Goal: Information Seeking & Learning: Learn about a topic

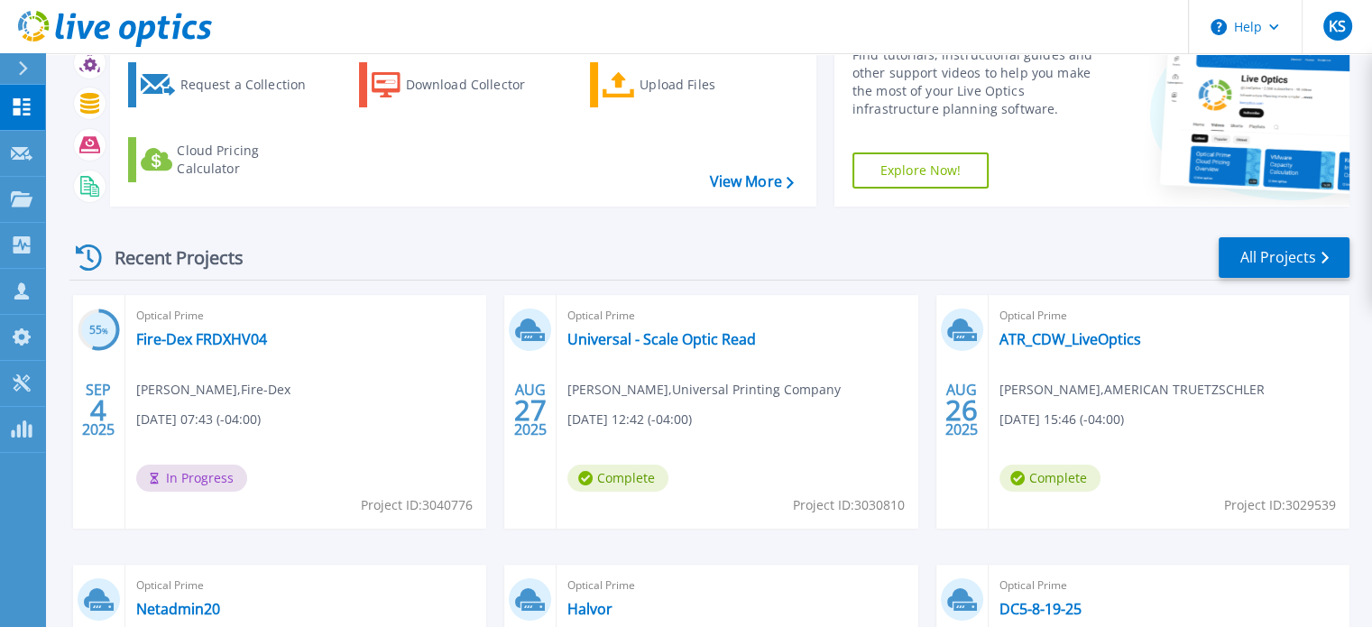
scroll to position [11, 0]
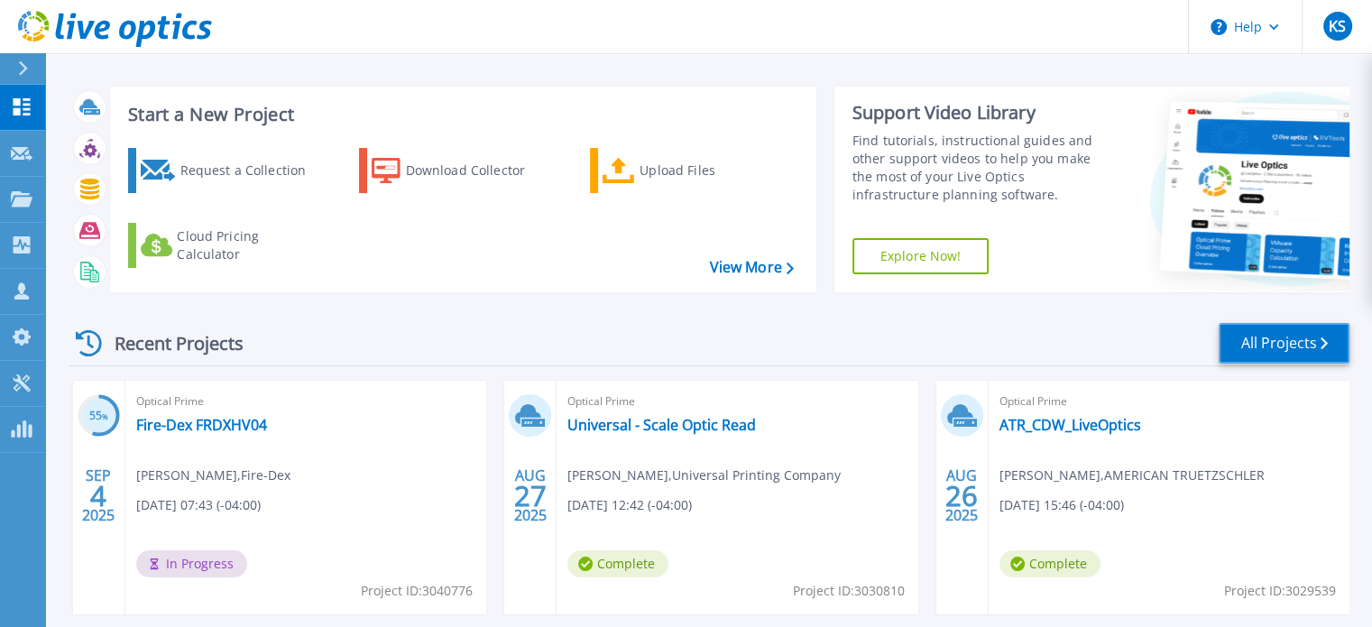
click at [1275, 346] on link "All Projects" at bounding box center [1283, 343] width 131 height 41
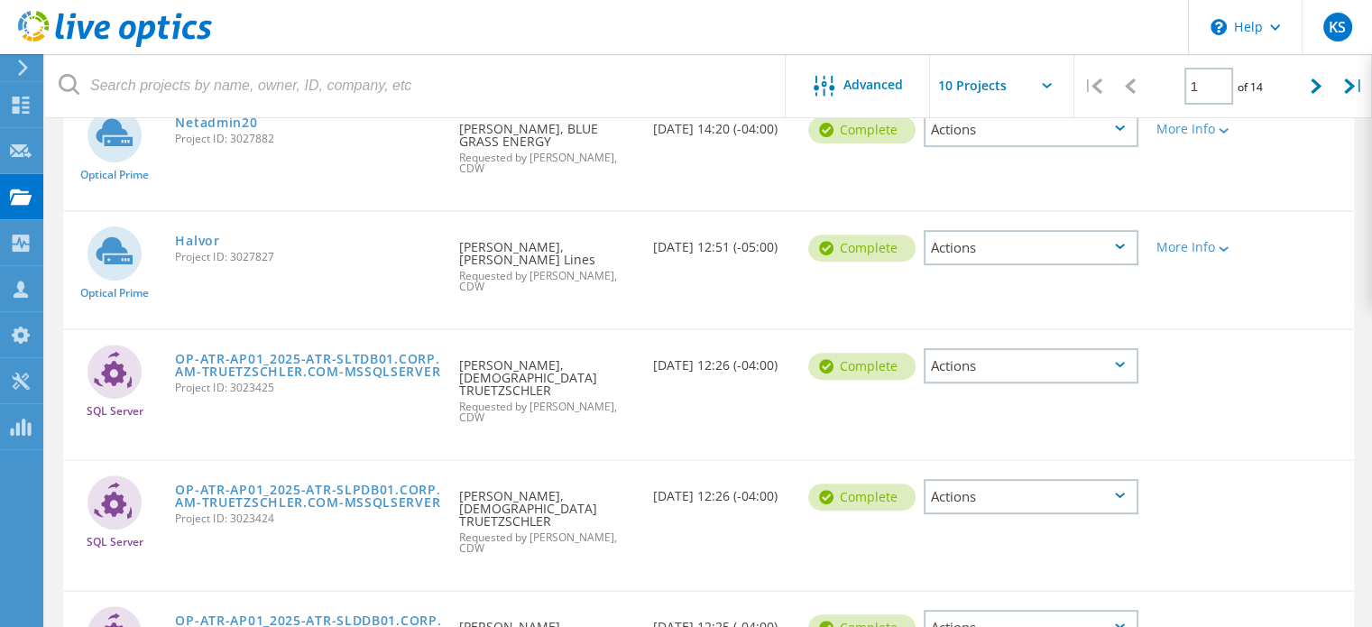
scroll to position [210, 0]
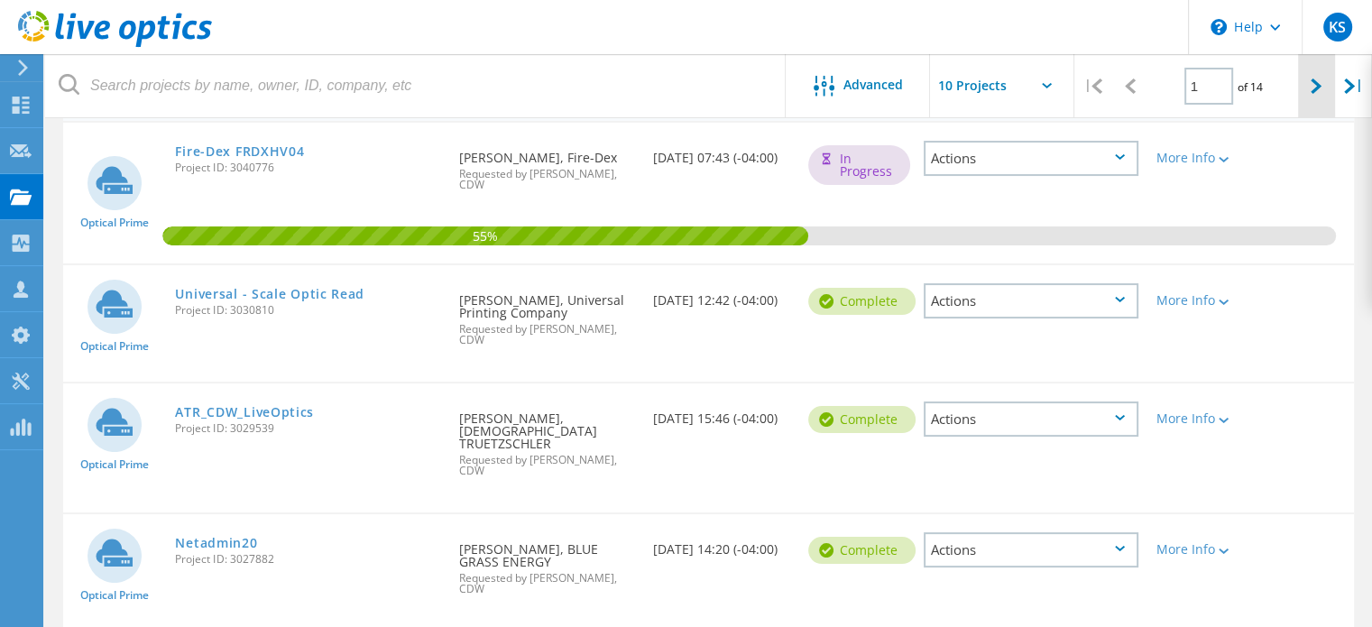
click at [1318, 84] on icon at bounding box center [1315, 85] width 11 height 15
type input "2"
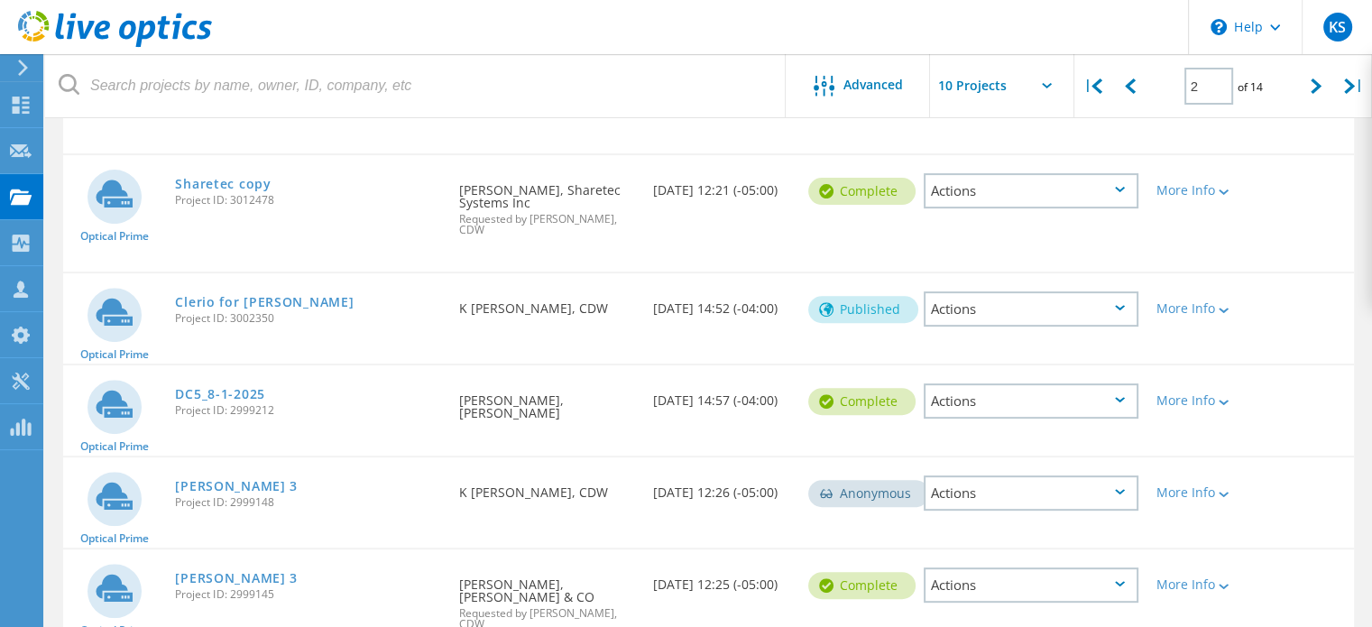
scroll to position [571, 0]
click at [213, 479] on link "John Boos 3" at bounding box center [236, 485] width 123 height 13
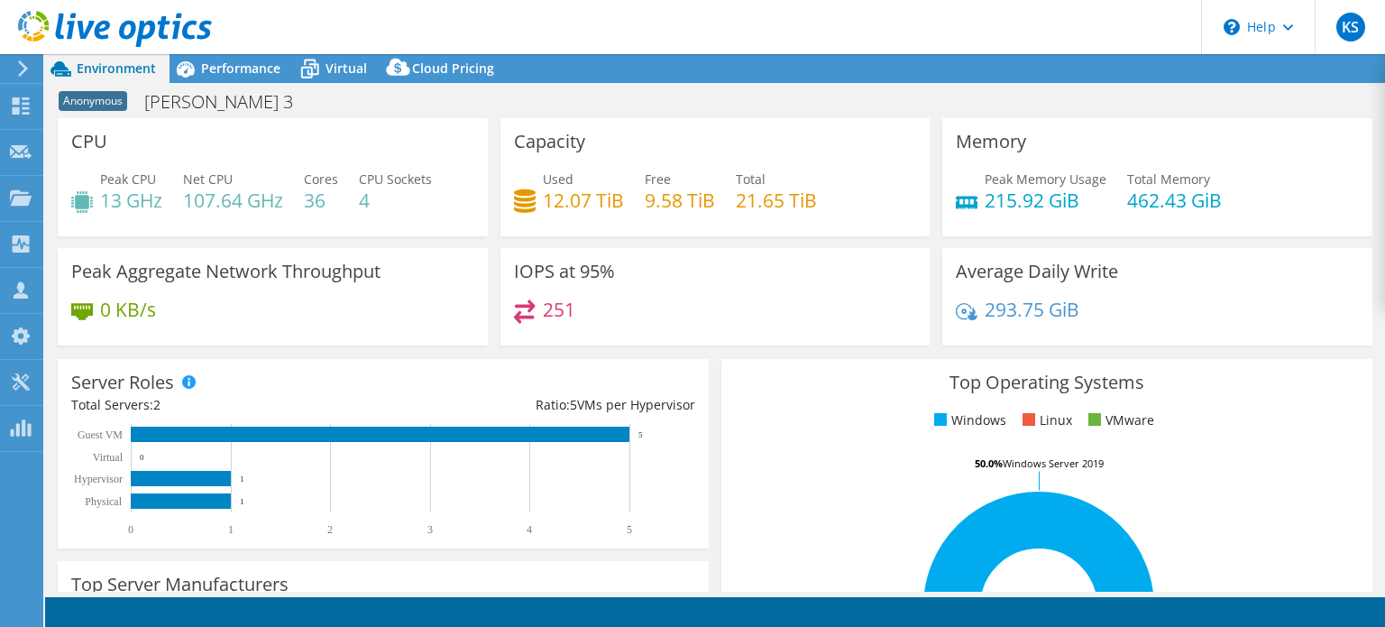
select select "USD"
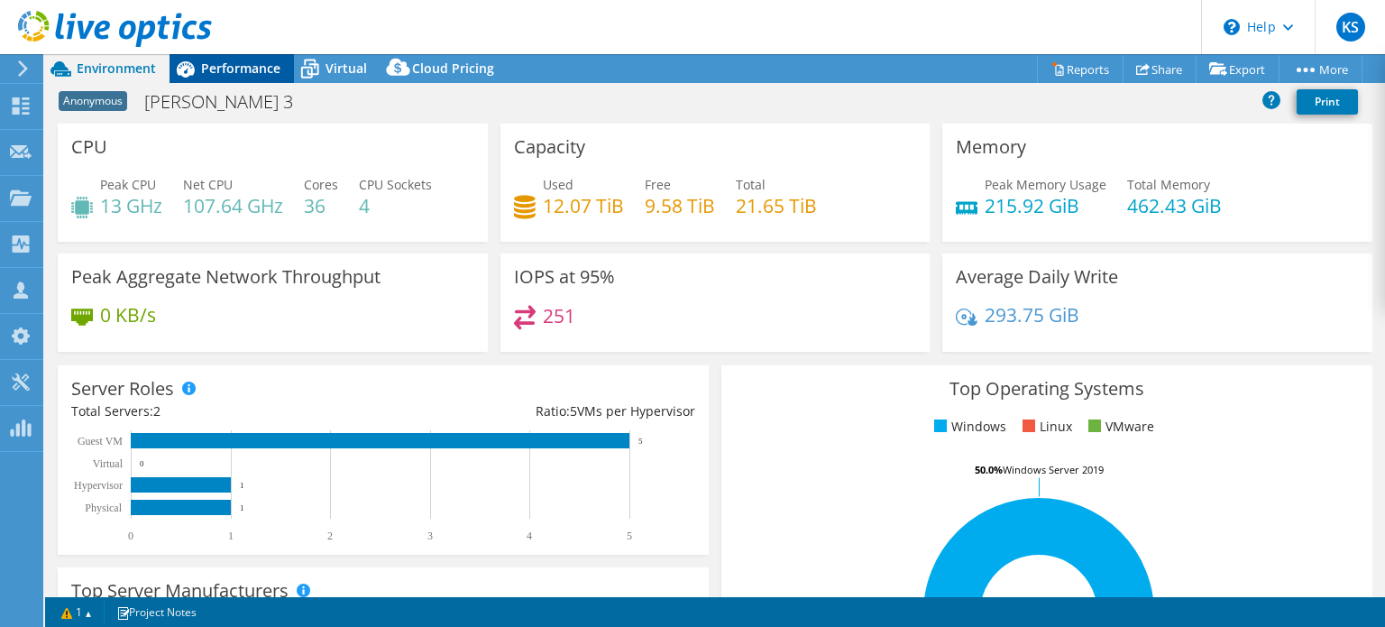
click at [234, 76] on span "Performance" at bounding box center [240, 68] width 79 height 17
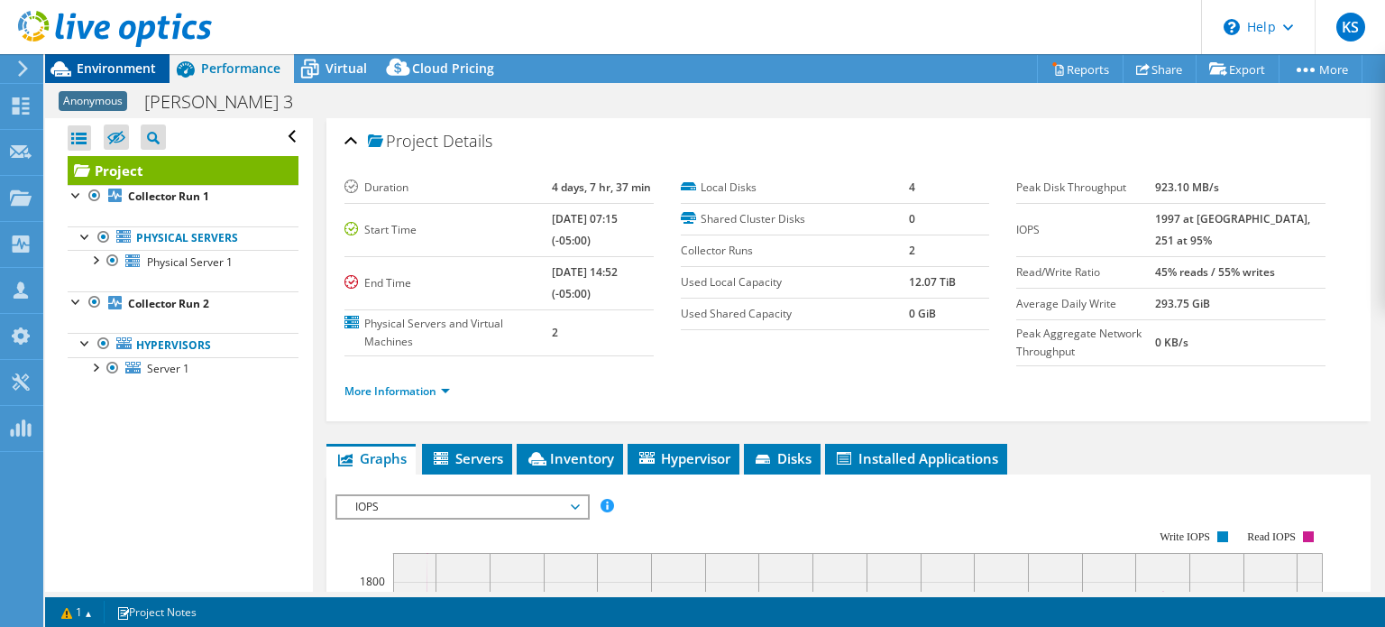
click at [91, 67] on span "Environment" at bounding box center [116, 68] width 79 height 17
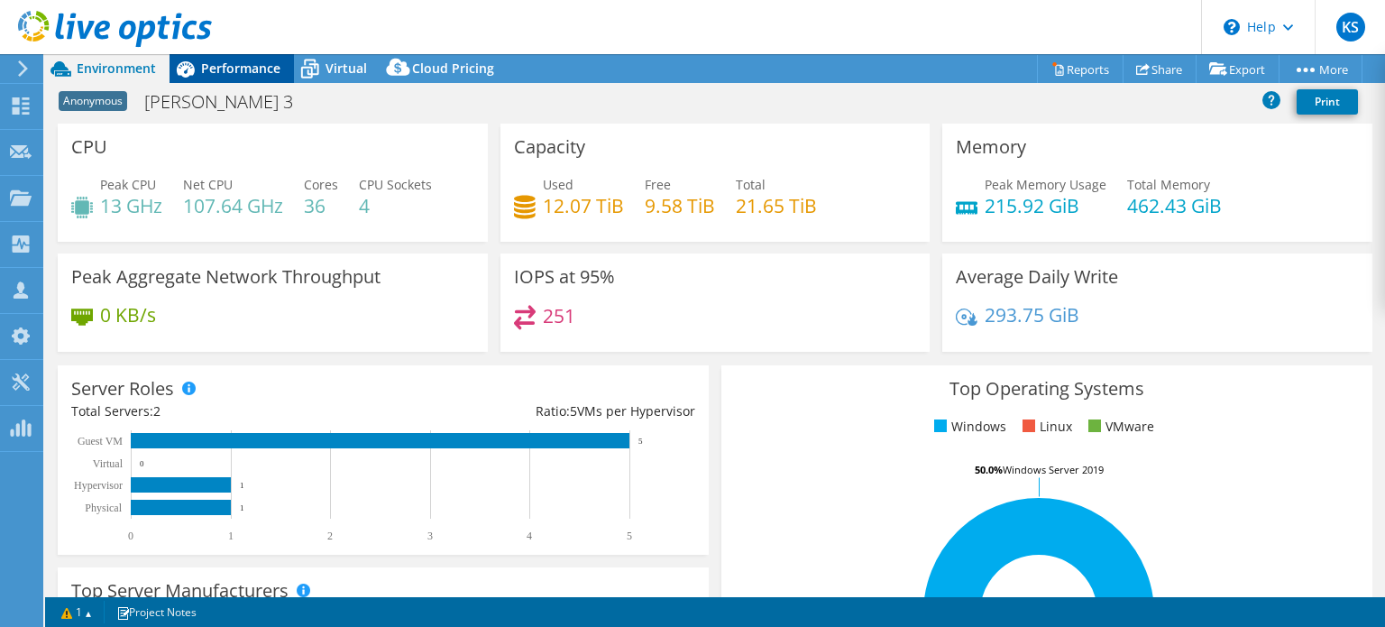
click at [225, 71] on span "Performance" at bounding box center [240, 68] width 79 height 17
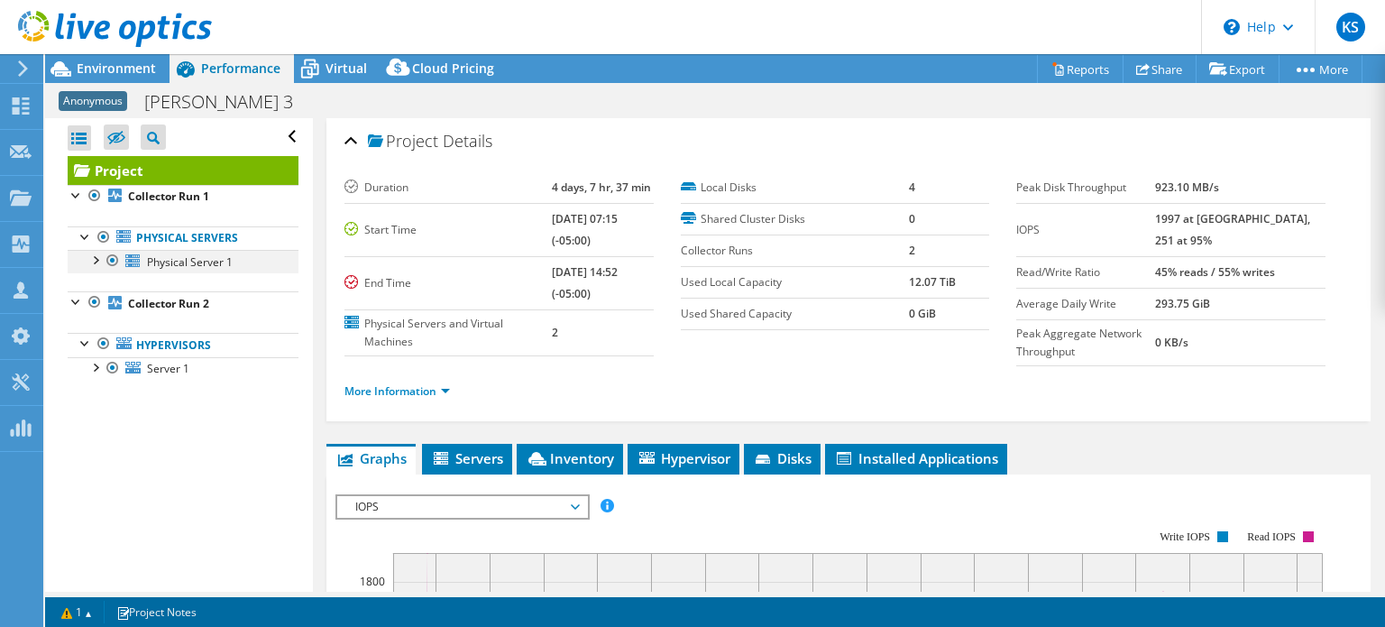
click at [98, 255] on div at bounding box center [95, 259] width 18 height 18
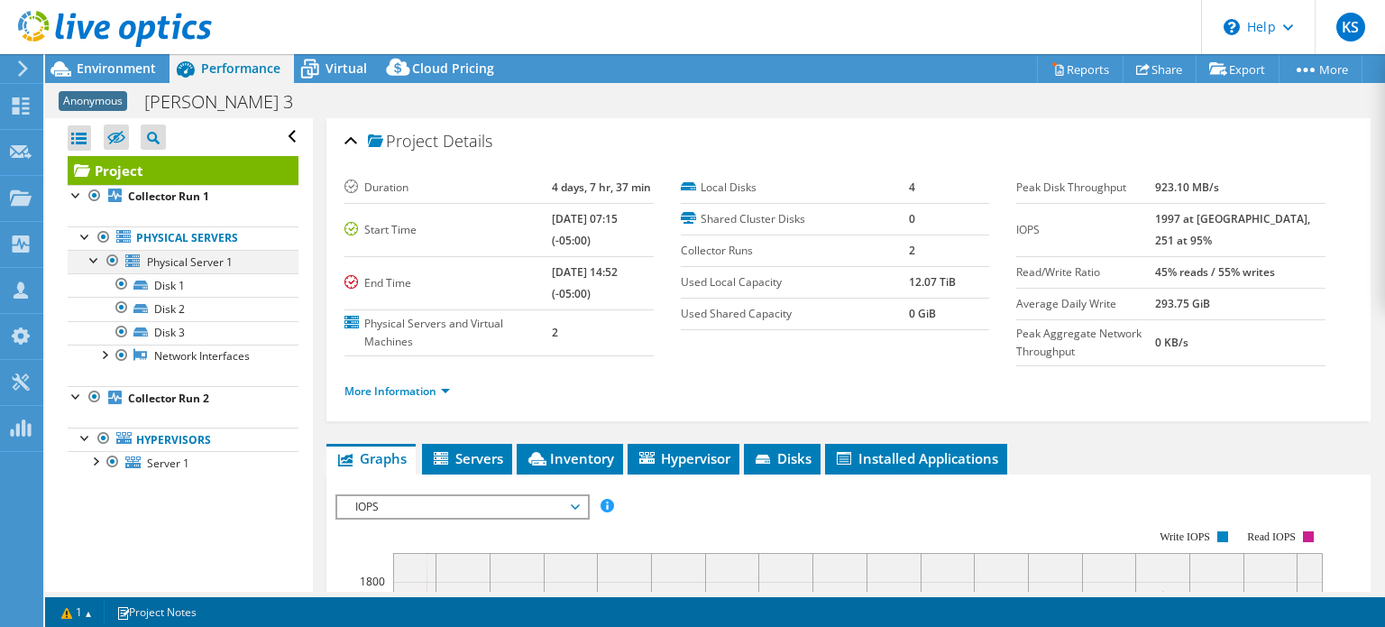
click at [91, 254] on div at bounding box center [95, 259] width 18 height 18
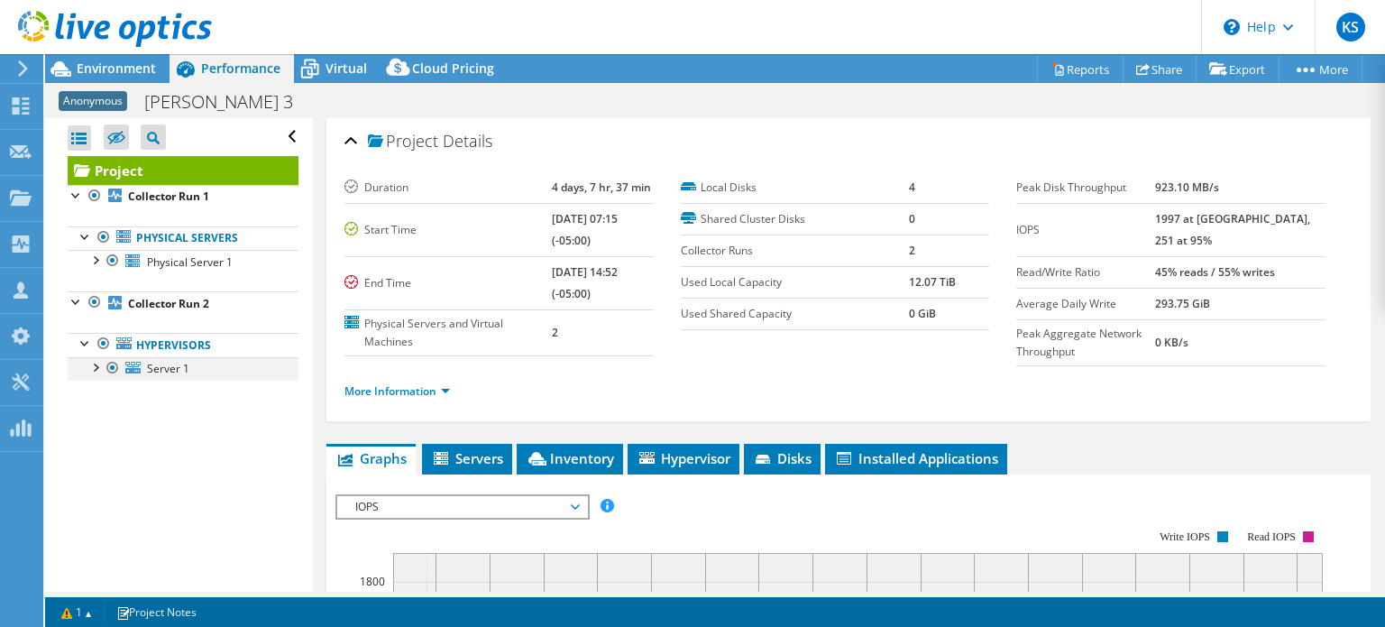
click at [97, 362] on div at bounding box center [95, 366] width 18 height 18
click at [115, 71] on span "Environment" at bounding box center [116, 68] width 79 height 17
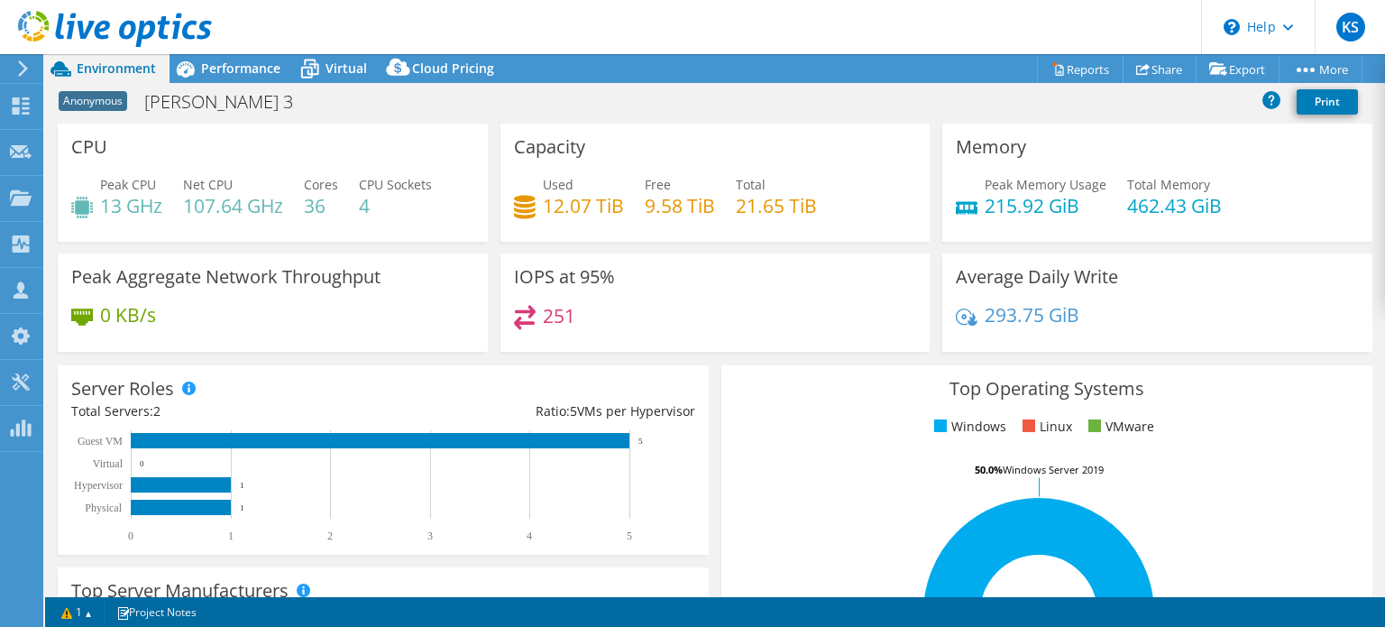
click at [122, 29] on use at bounding box center [115, 29] width 194 height 36
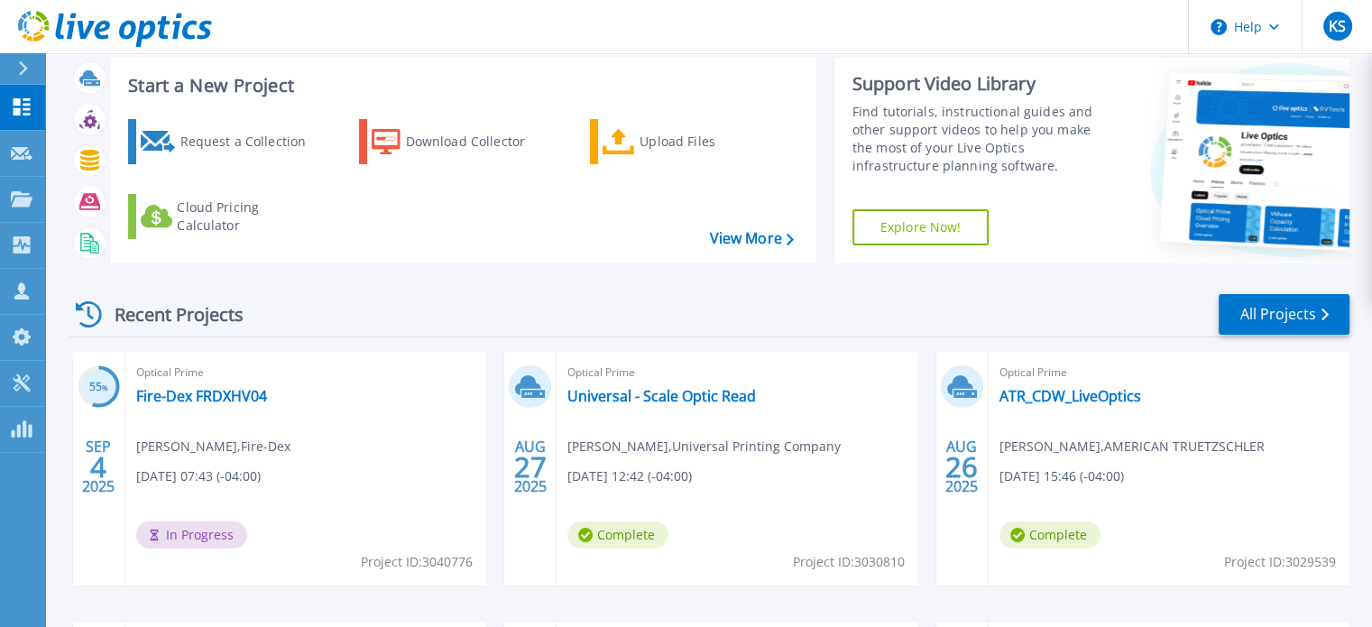
scroll to position [180, 0]
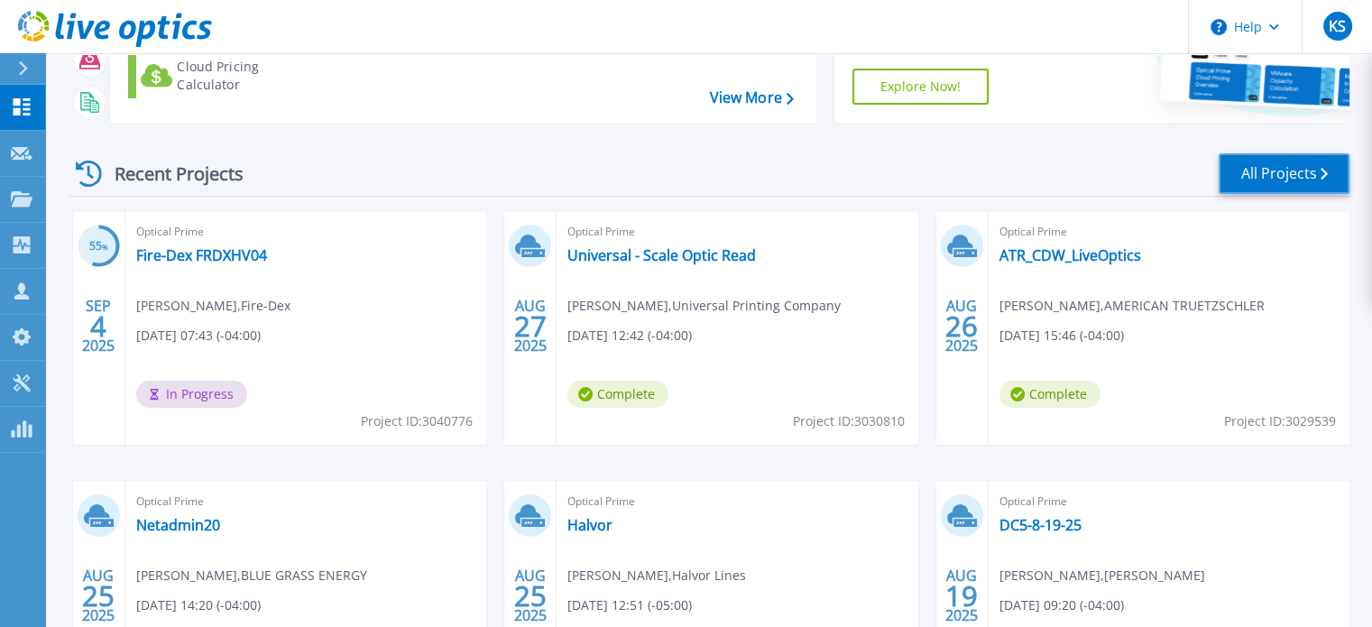
click at [1275, 168] on link "All Projects" at bounding box center [1283, 173] width 131 height 41
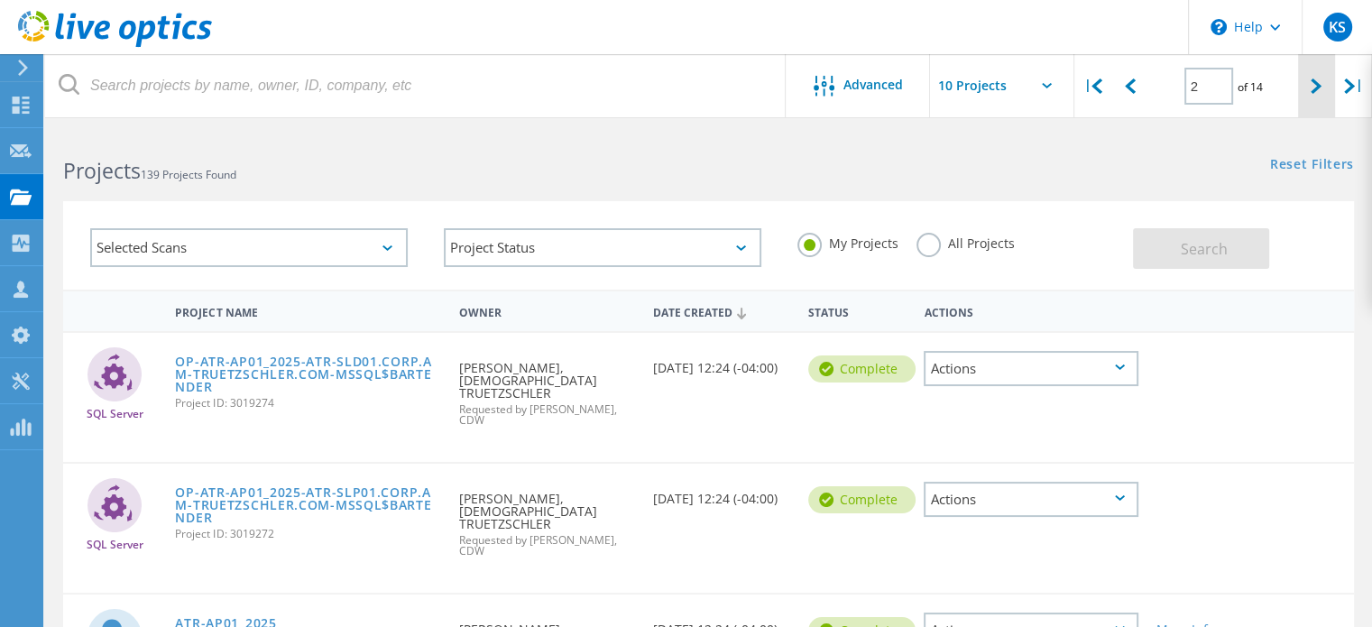
click at [1314, 82] on icon at bounding box center [1315, 85] width 11 height 15
type input "3"
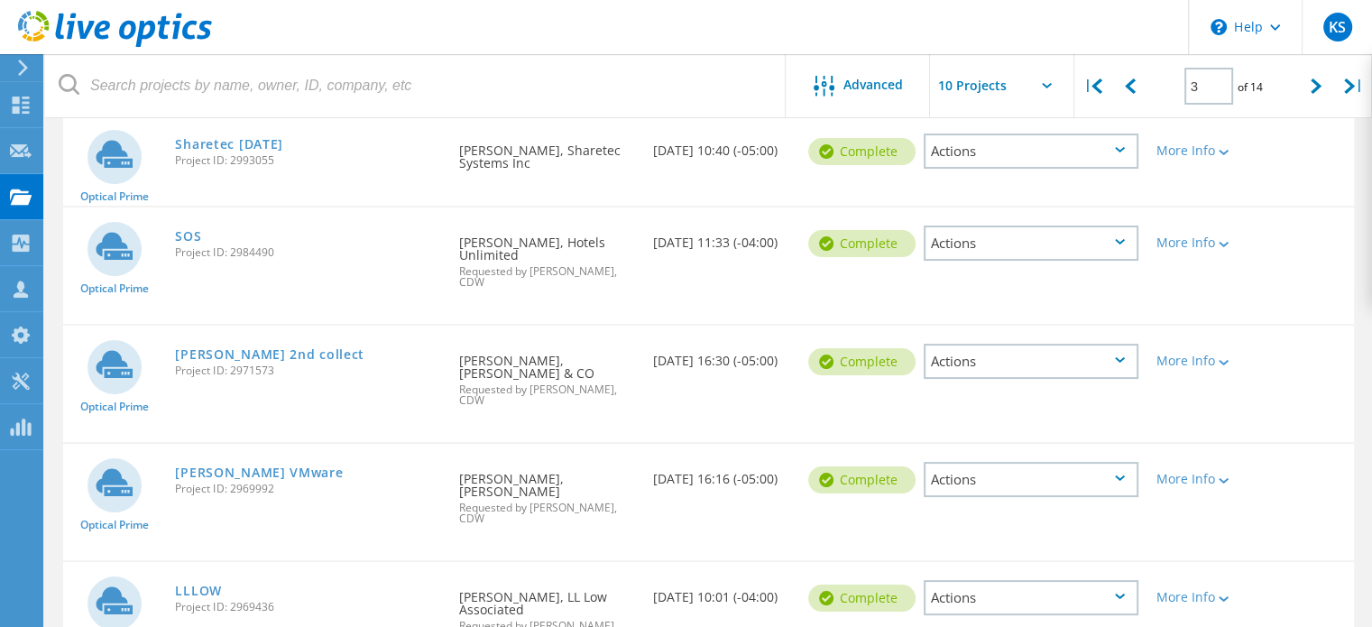
scroll to position [271, 0]
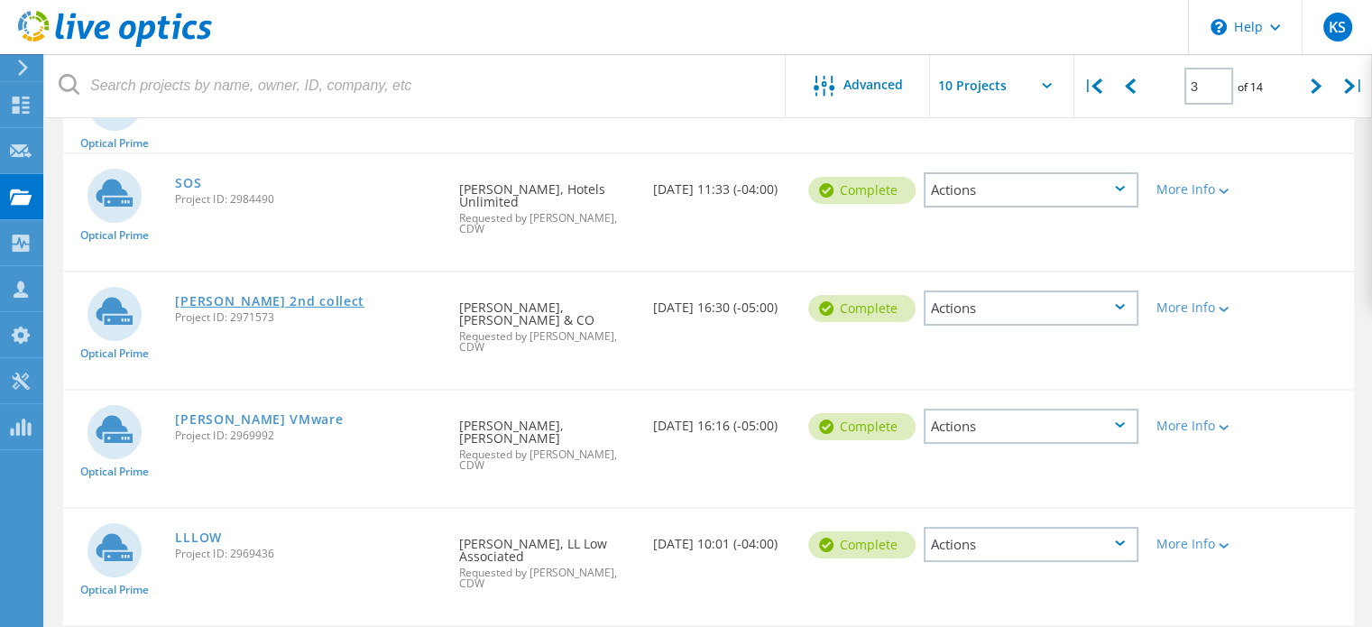
click at [253, 295] on link "[PERSON_NAME] 2nd collect" at bounding box center [269, 301] width 189 height 13
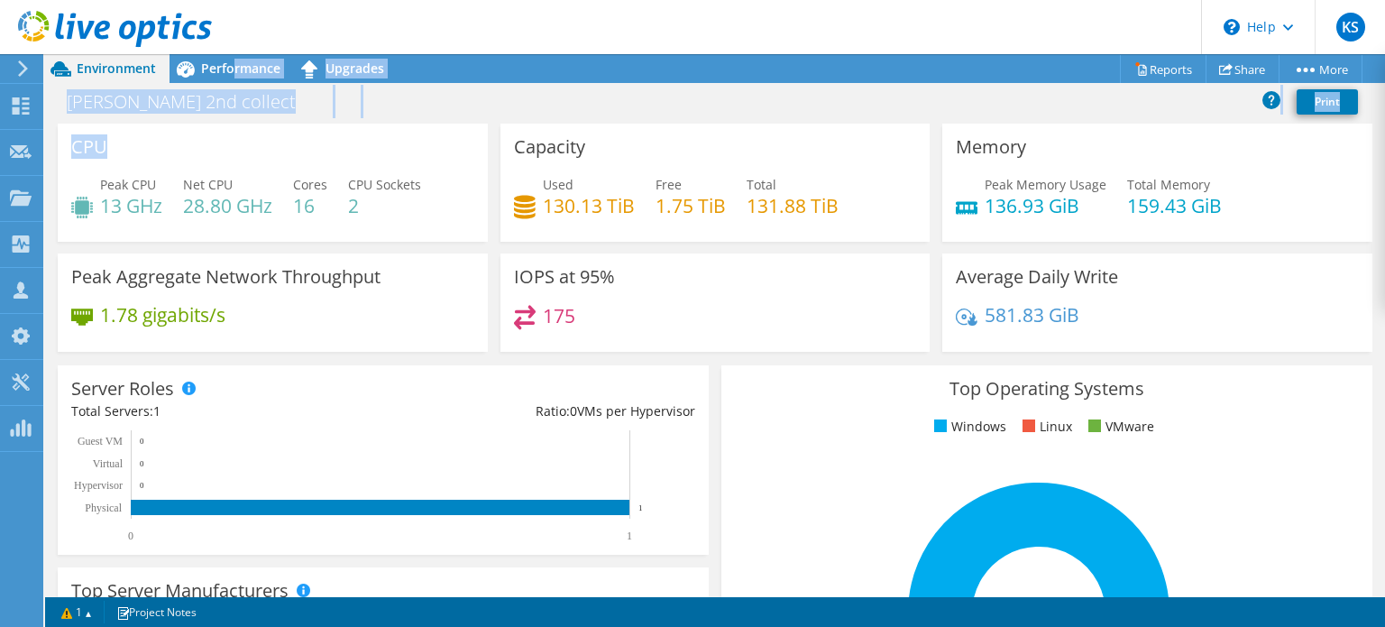
drag, startPoint x: 234, startPoint y: 64, endPoint x: 232, endPoint y: 165, distance: 101.0
click at [232, 165] on div "Project Actions Project Actions Reports Share More" at bounding box center [715, 340] width 1340 height 573
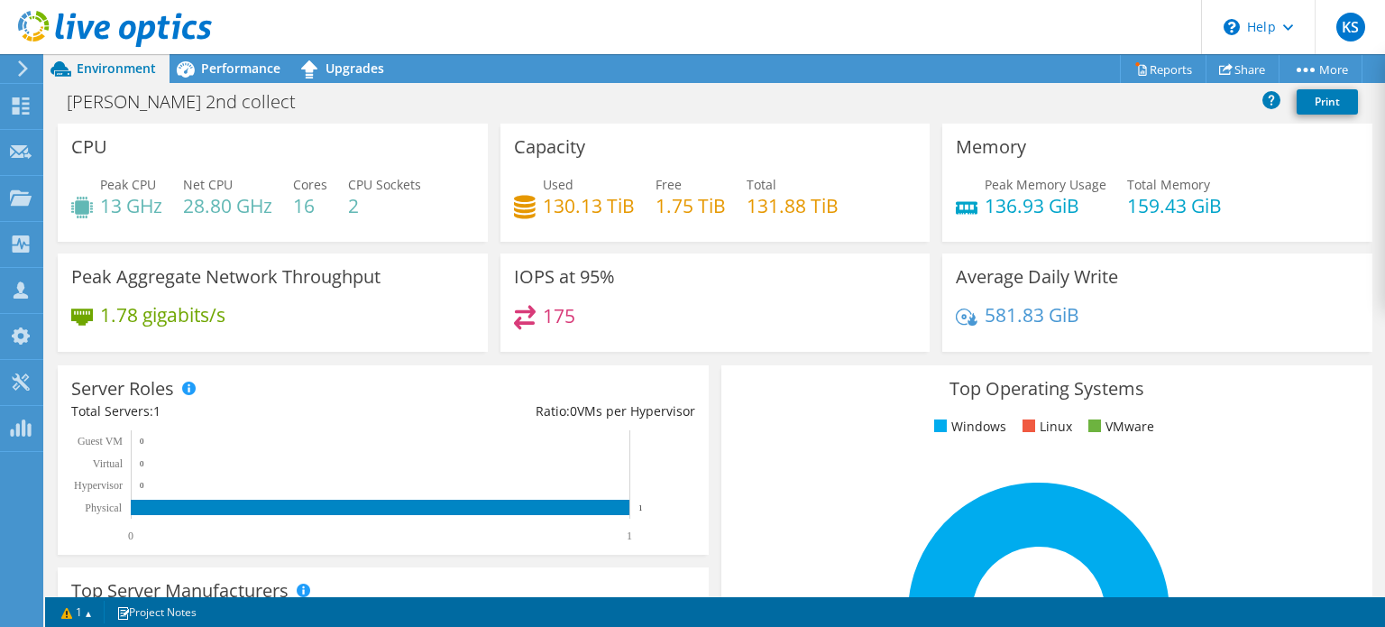
click at [232, 154] on div "CPU Peak CPU 13 GHz Net CPU 28.80 GHz Cores 16 CPU Sockets 2" at bounding box center [273, 183] width 430 height 118
click at [240, 68] on span "Performance" at bounding box center [240, 68] width 79 height 17
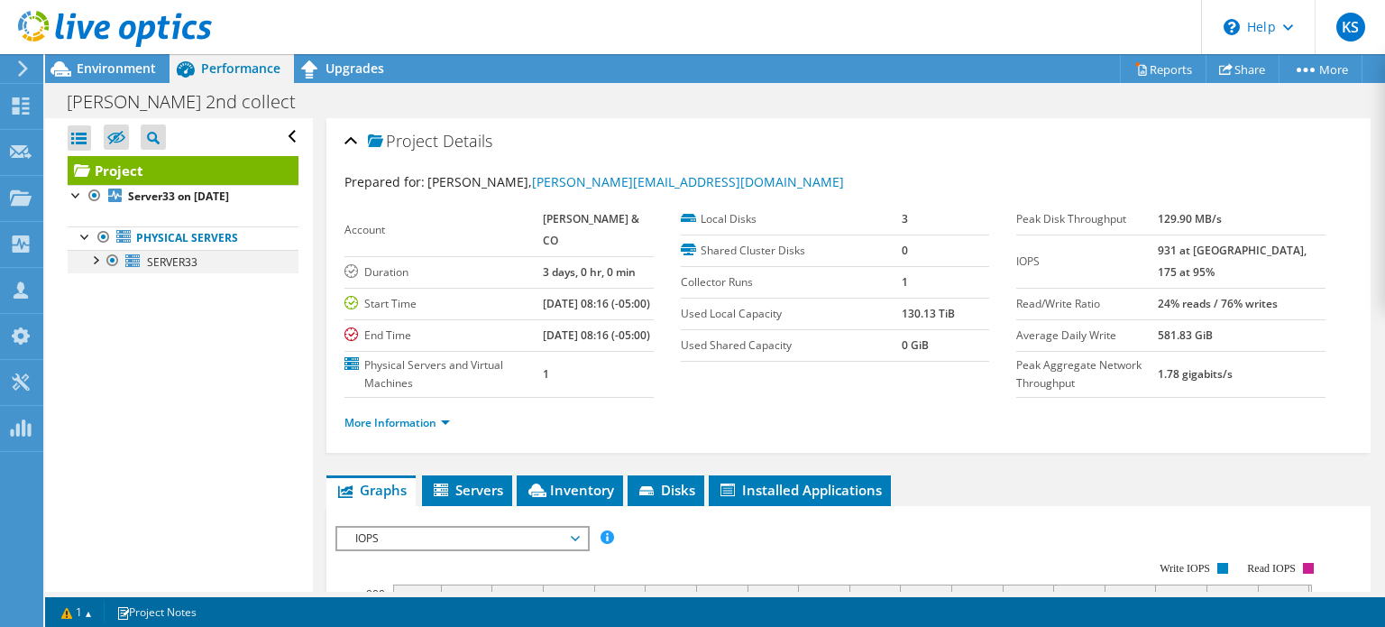
click at [93, 261] on div at bounding box center [95, 259] width 18 height 18
click at [96, 255] on div at bounding box center [95, 259] width 18 height 18
click at [108, 68] on span "Environment" at bounding box center [116, 68] width 79 height 17
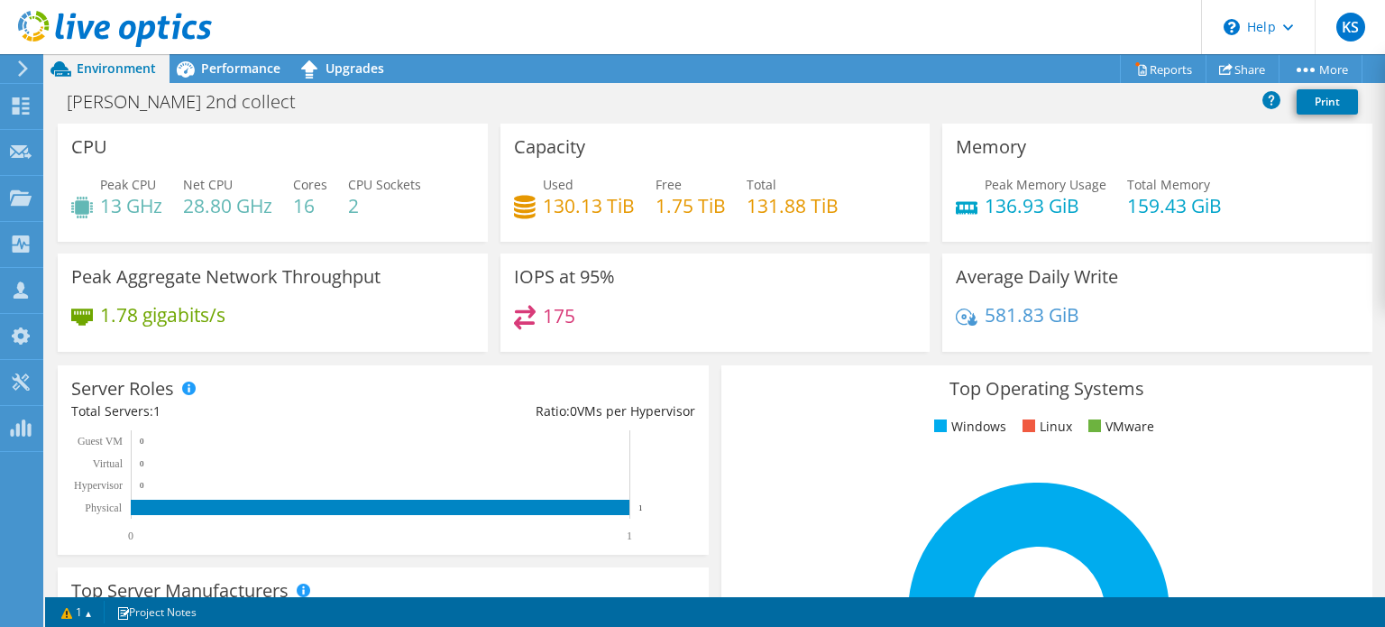
click at [1026, 14] on header "KS Partner Team Member K [PERSON_NAME] [EMAIL_ADDRESS][DOMAIN_NAME] CDW My Prof…" at bounding box center [692, 27] width 1385 height 54
